Goal: Use online tool/utility: Utilize a website feature to perform a specific function

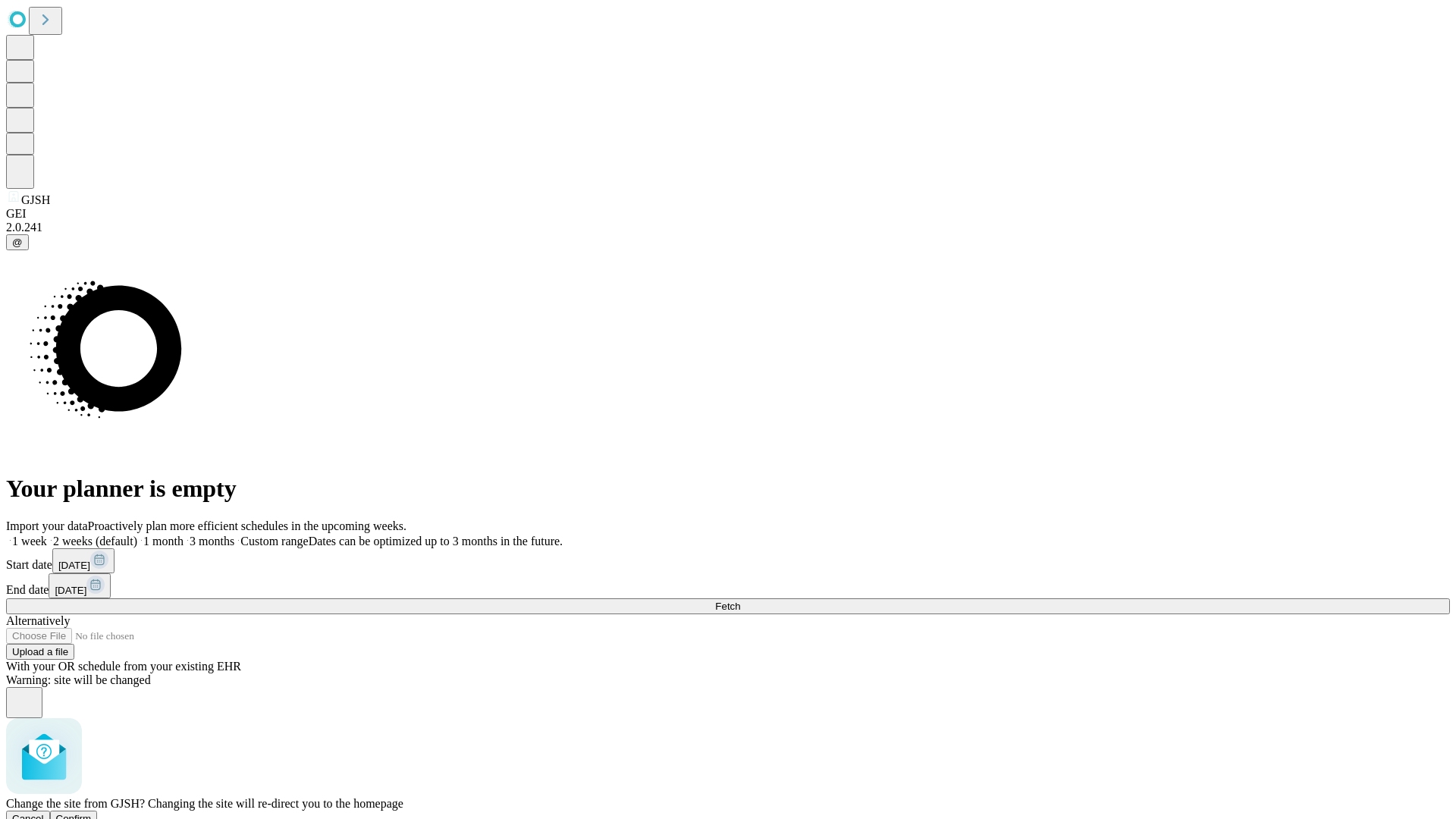
click at [92, 813] on span "Confirm" at bounding box center [74, 818] width 36 height 11
click at [183, 535] on label "1 month" at bounding box center [160, 541] width 46 height 13
click at [740, 601] on span "Fetch" at bounding box center [728, 606] width 25 height 11
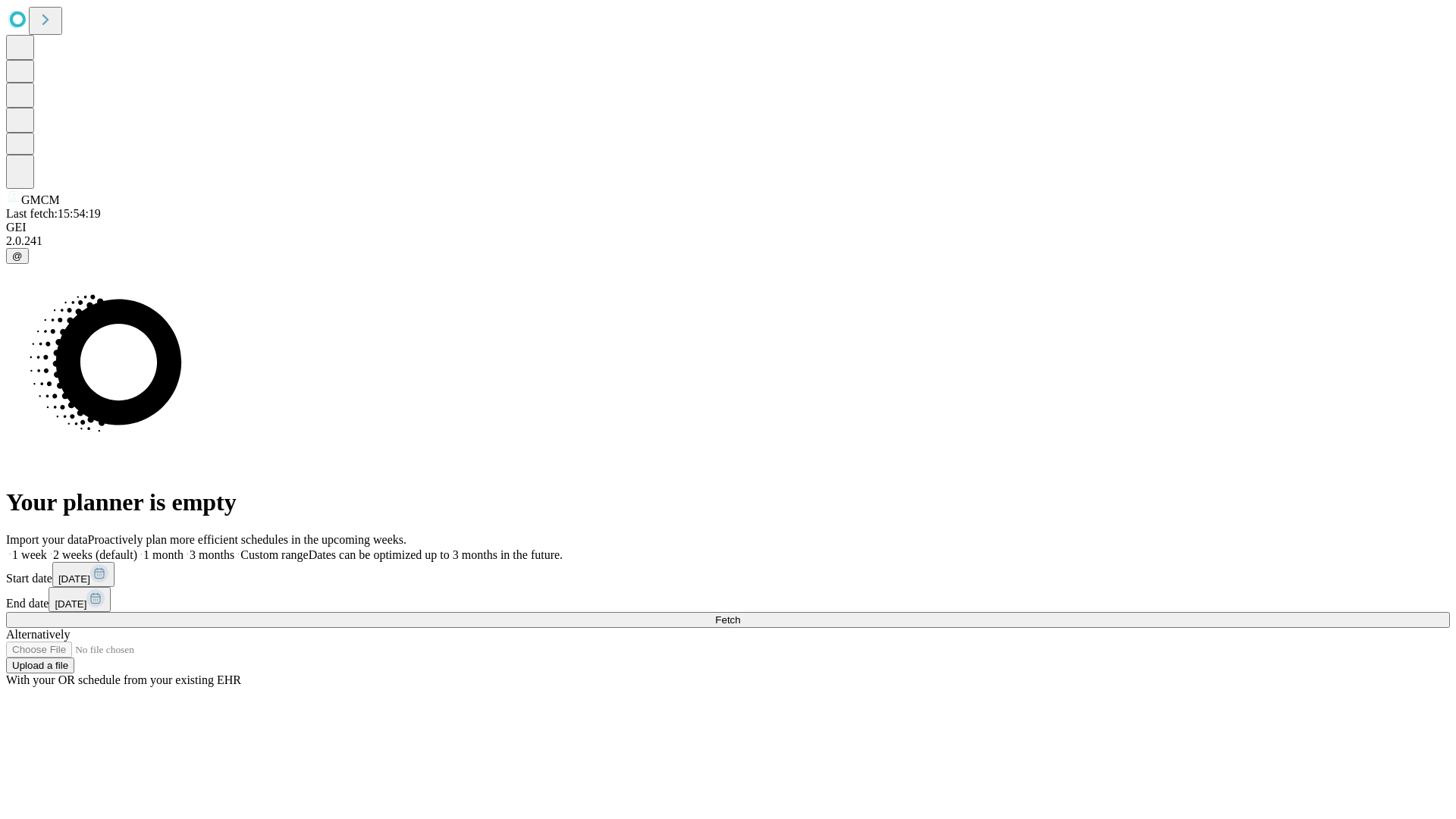
click at [183, 548] on label "1 month" at bounding box center [160, 554] width 46 height 13
click at [740, 614] on span "Fetch" at bounding box center [728, 619] width 25 height 11
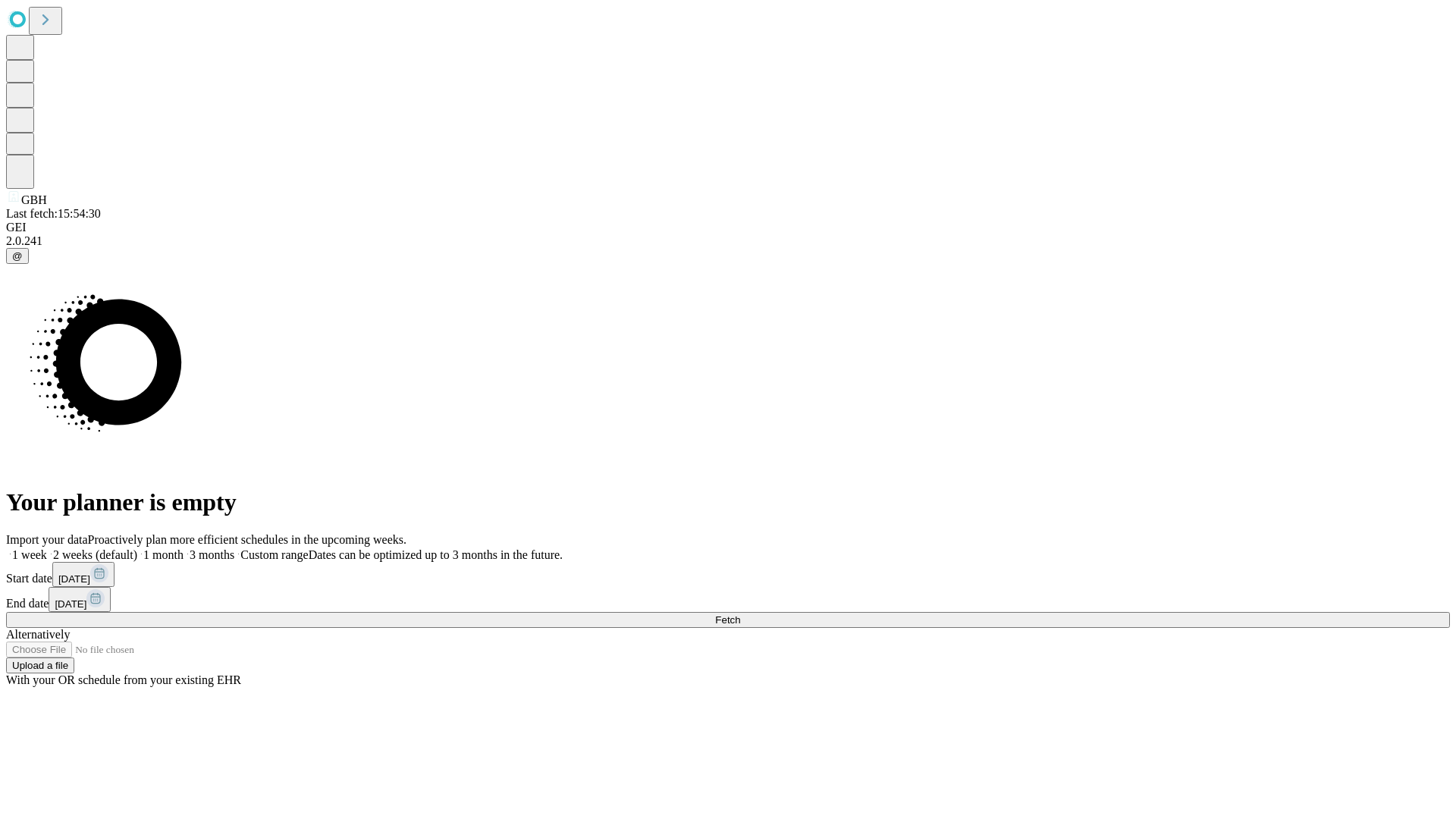
click at [740, 614] on span "Fetch" at bounding box center [728, 619] width 25 height 11
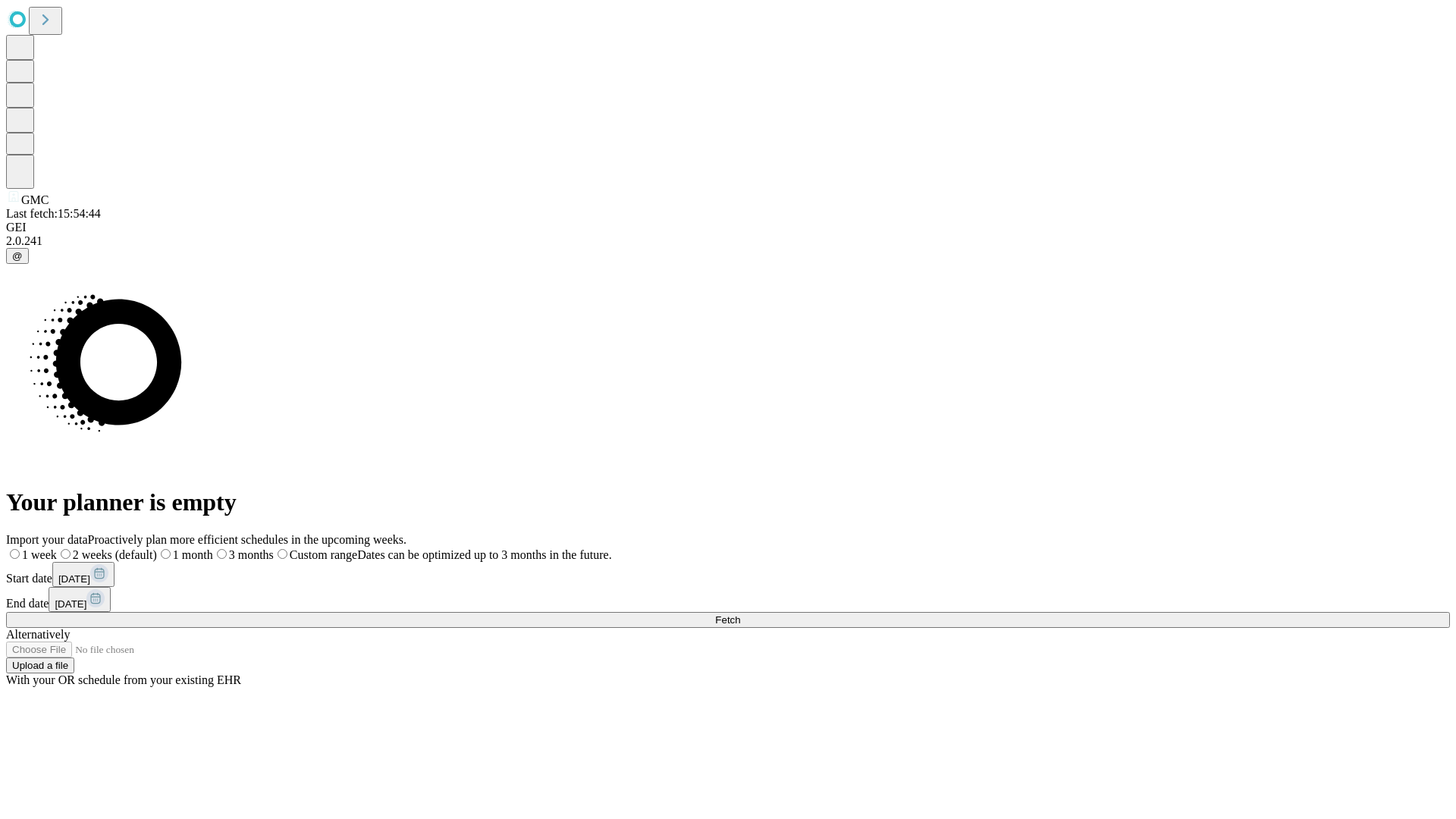
click at [740, 614] on span "Fetch" at bounding box center [728, 619] width 25 height 11
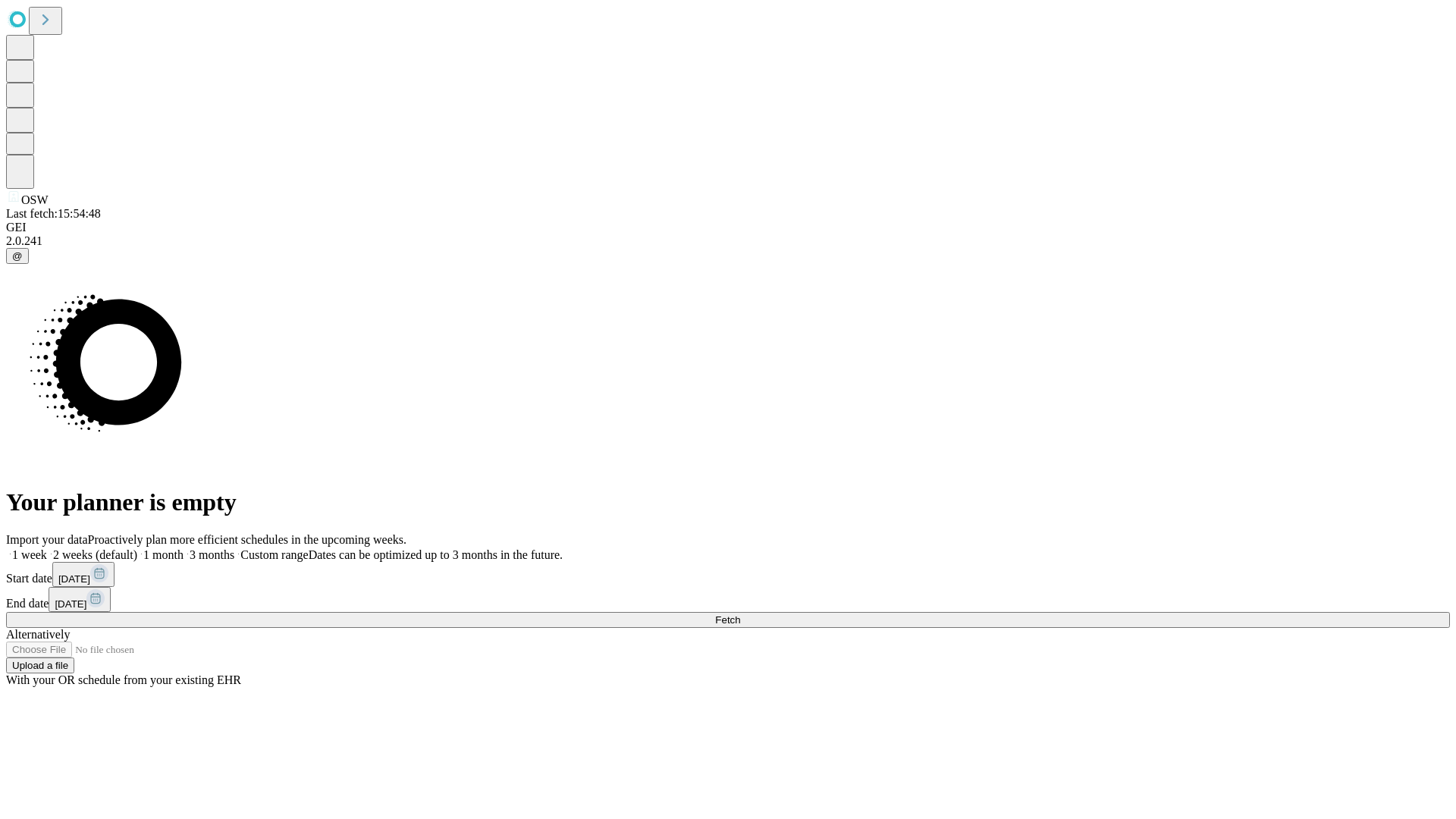
click at [183, 548] on label "1 month" at bounding box center [160, 554] width 46 height 13
click at [740, 614] on span "Fetch" at bounding box center [728, 619] width 25 height 11
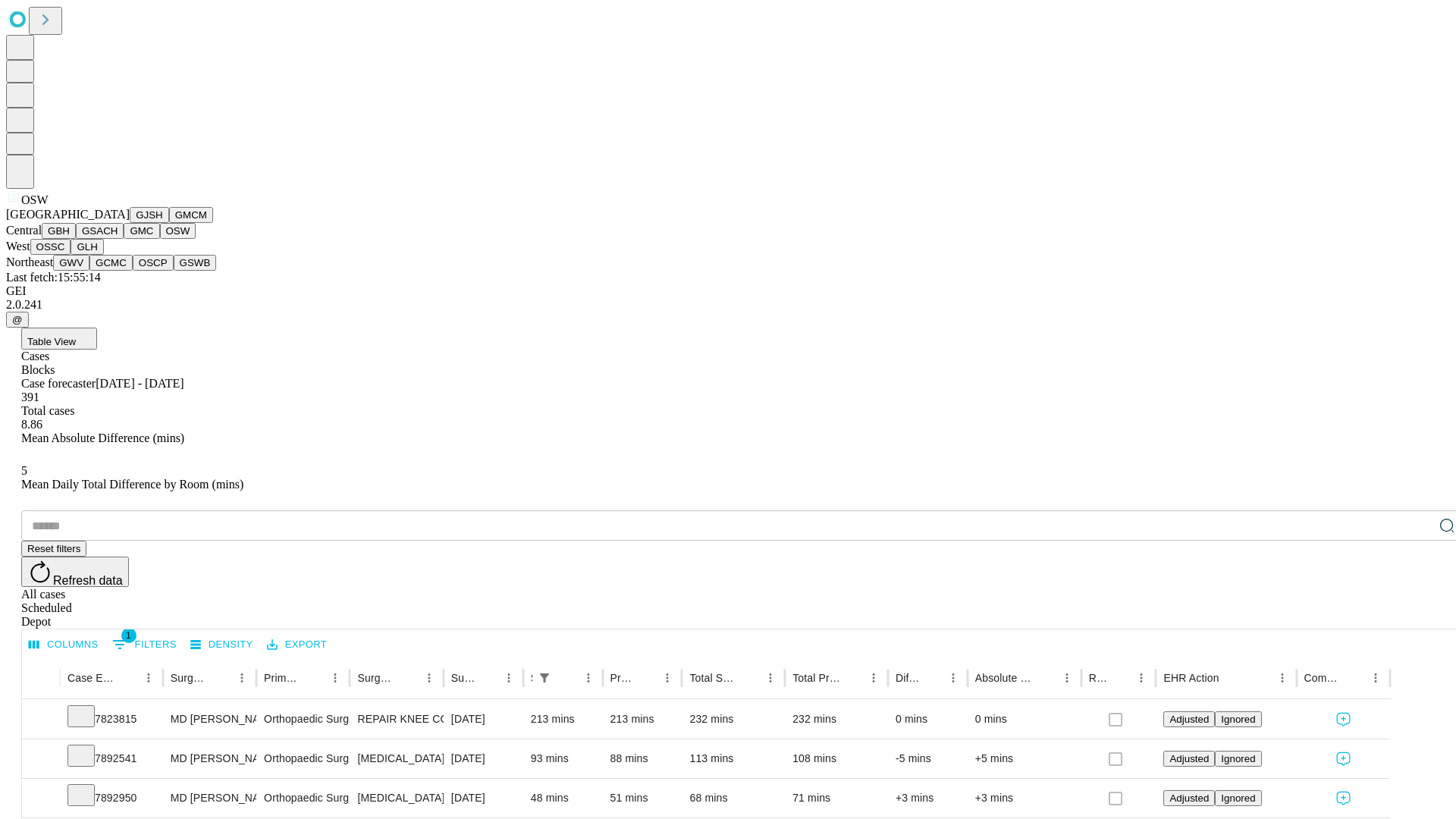
click at [71, 254] on button "OSSC" at bounding box center [50, 247] width 41 height 16
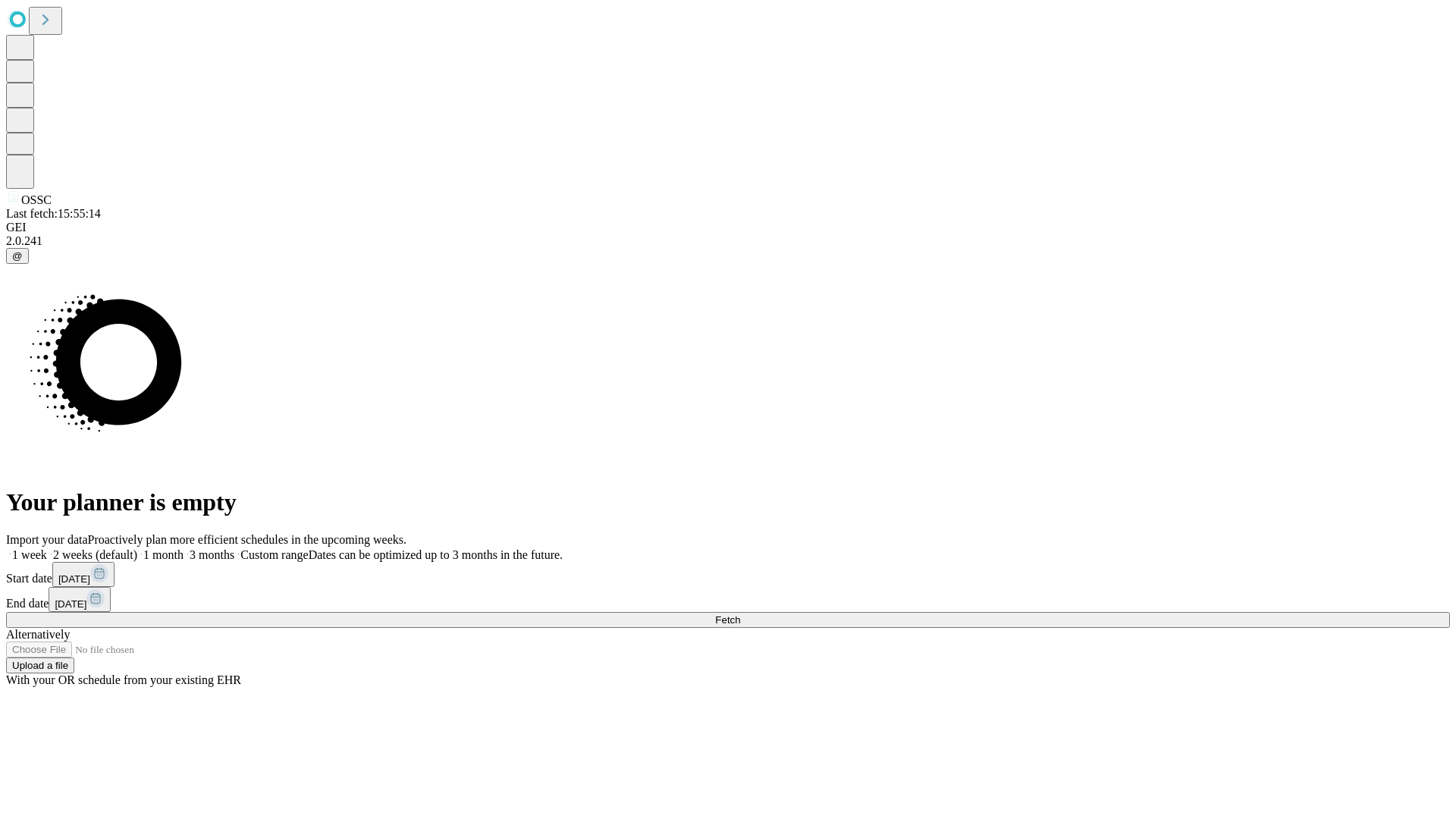
click at [183, 548] on label "1 month" at bounding box center [160, 554] width 46 height 13
click at [740, 614] on span "Fetch" at bounding box center [728, 619] width 25 height 11
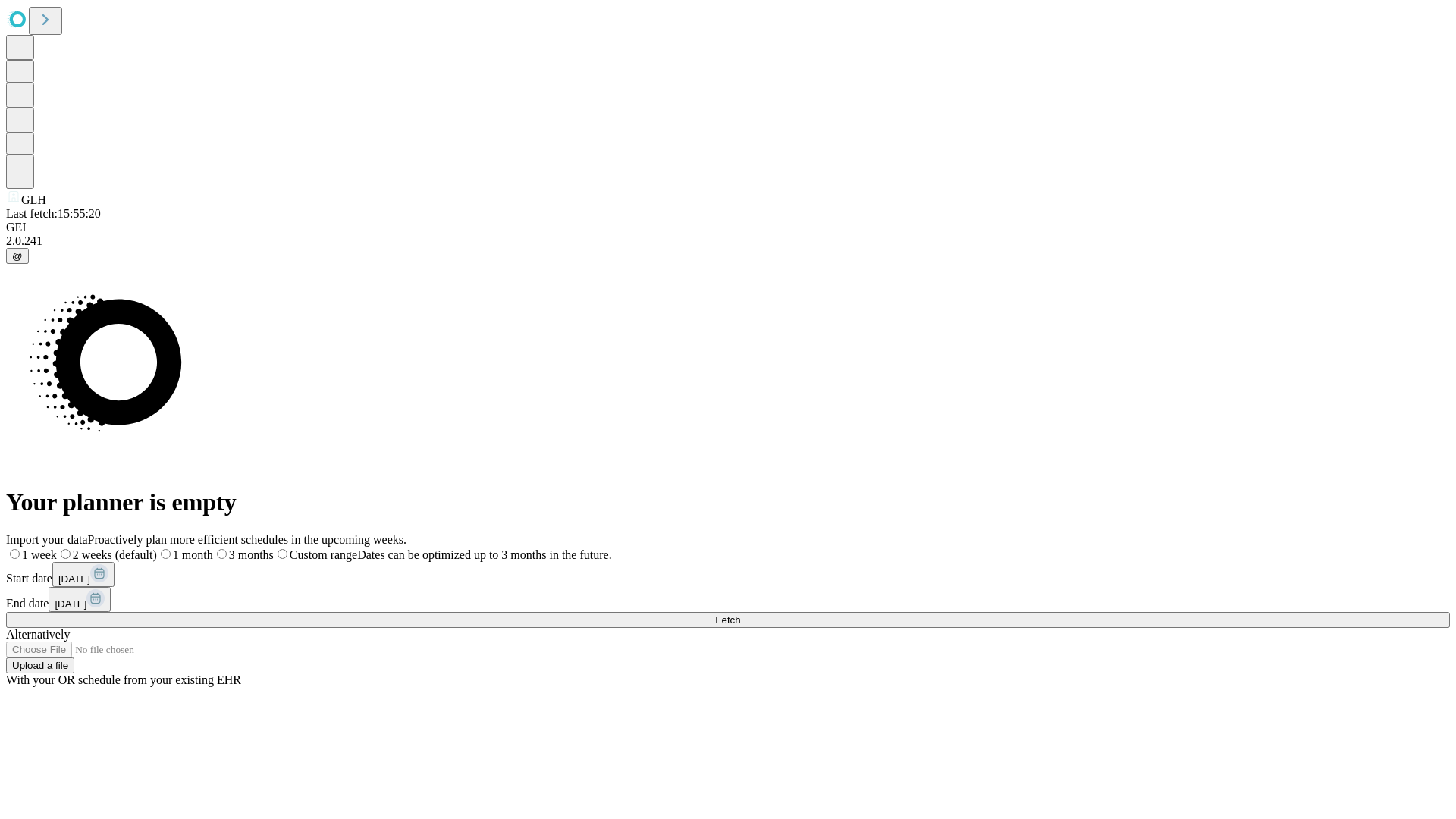
click at [740, 614] on span "Fetch" at bounding box center [728, 619] width 25 height 11
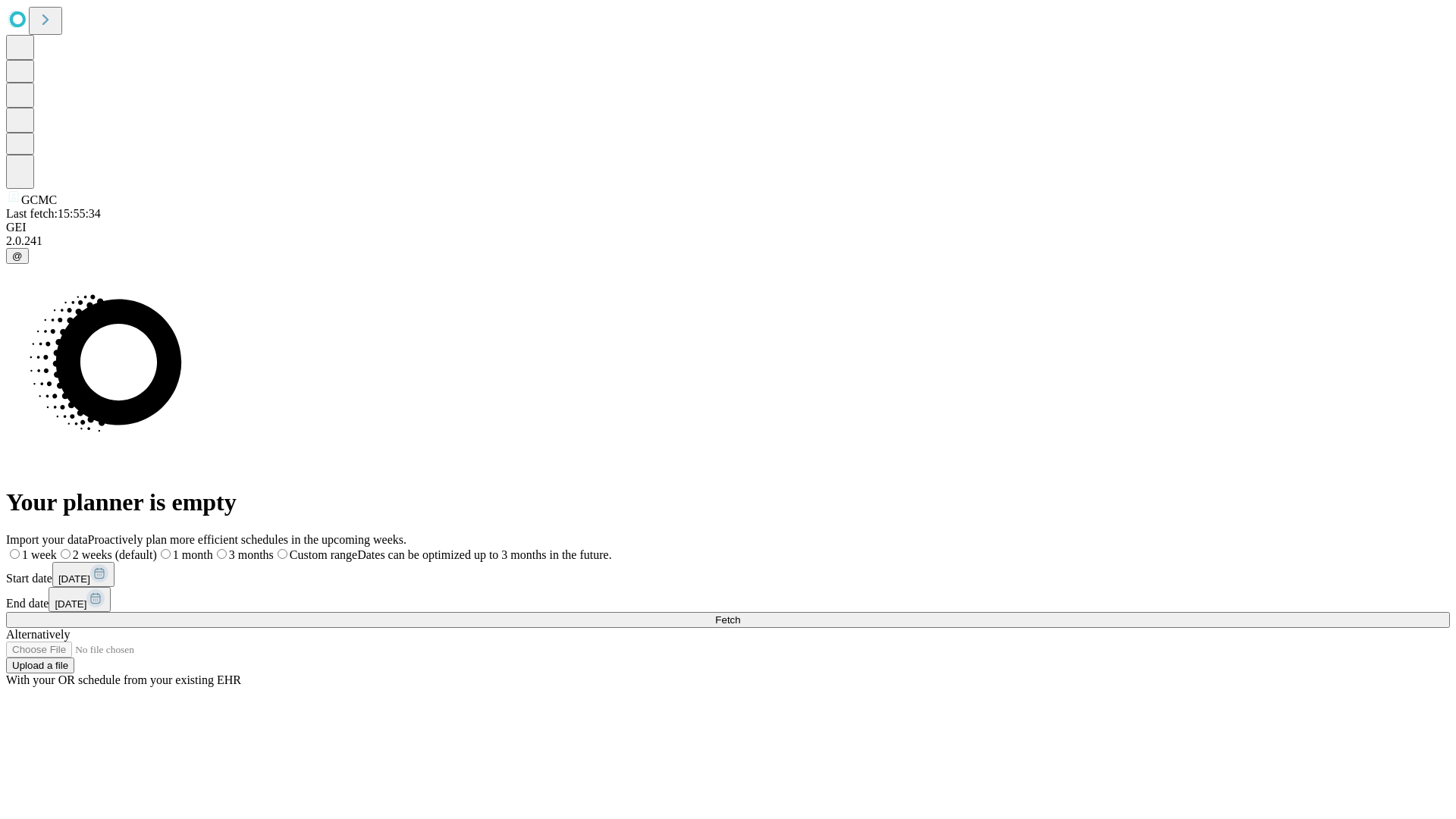
click at [213, 548] on label "1 month" at bounding box center [185, 554] width 56 height 13
click at [740, 614] on span "Fetch" at bounding box center [728, 619] width 25 height 11
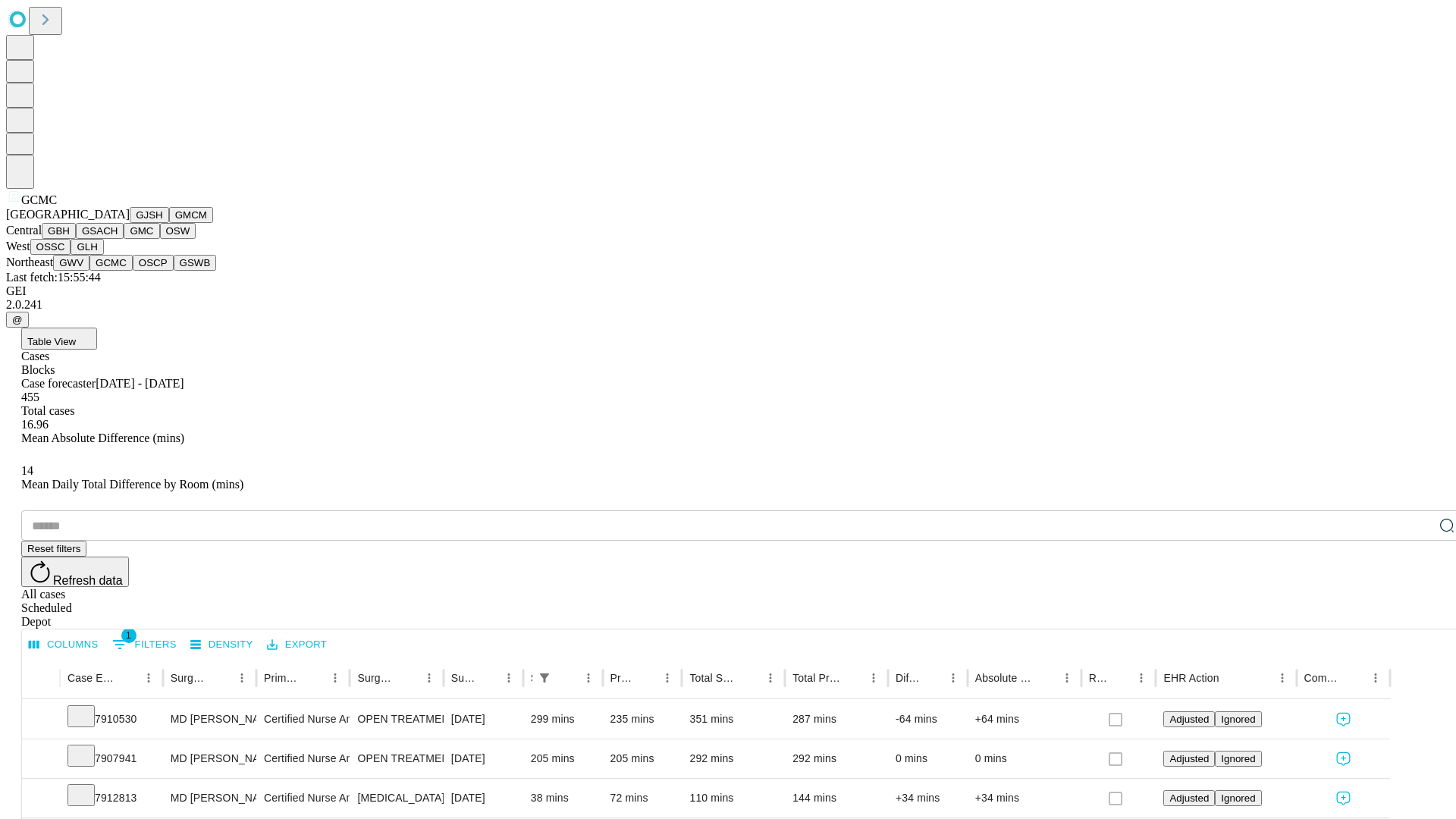
click at [133, 271] on button "OSCP" at bounding box center [153, 262] width 41 height 16
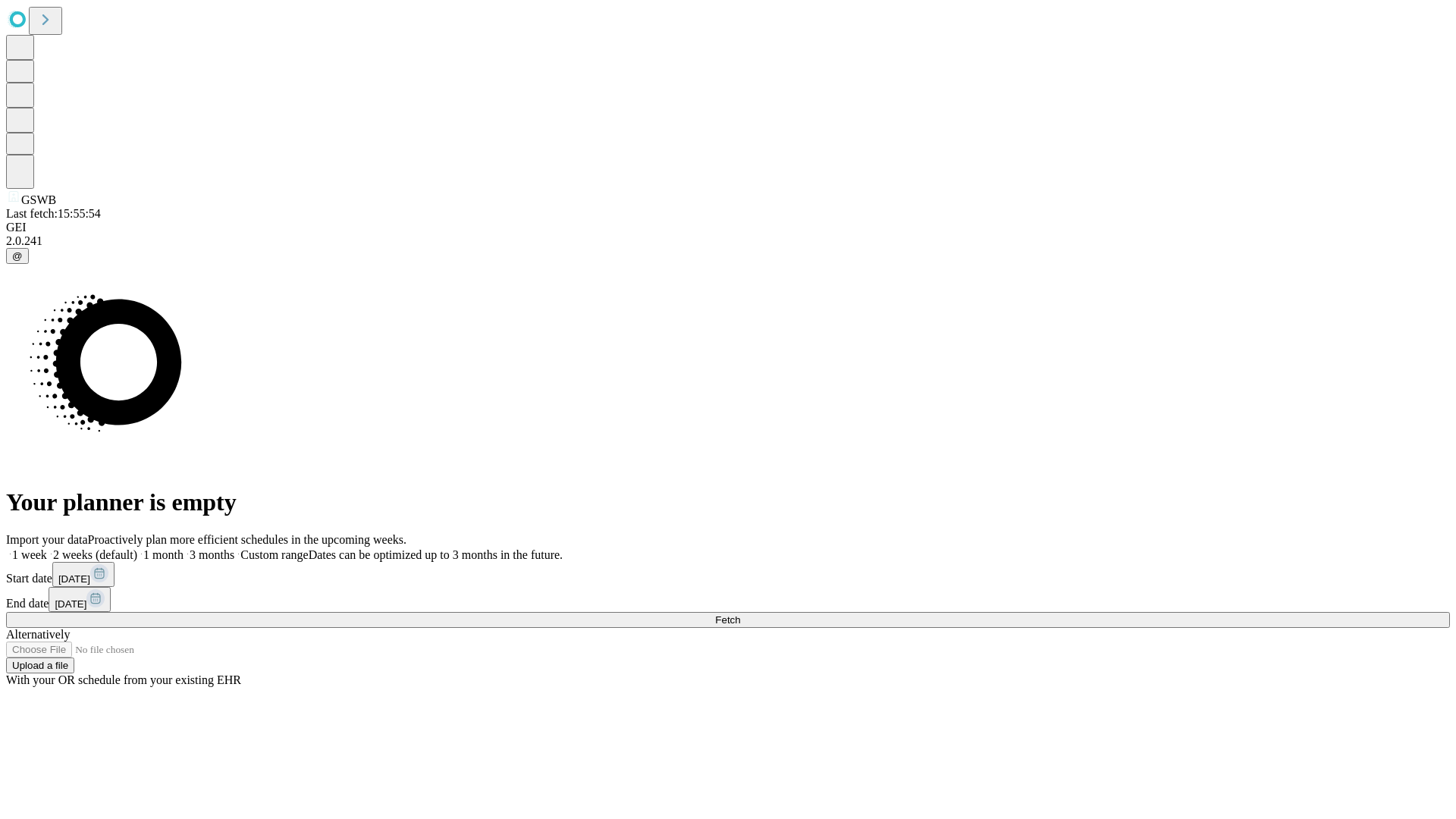
click at [183, 548] on label "1 month" at bounding box center [160, 554] width 46 height 13
click at [740, 614] on span "Fetch" at bounding box center [728, 619] width 25 height 11
